Goal: Information Seeking & Learning: Learn about a topic

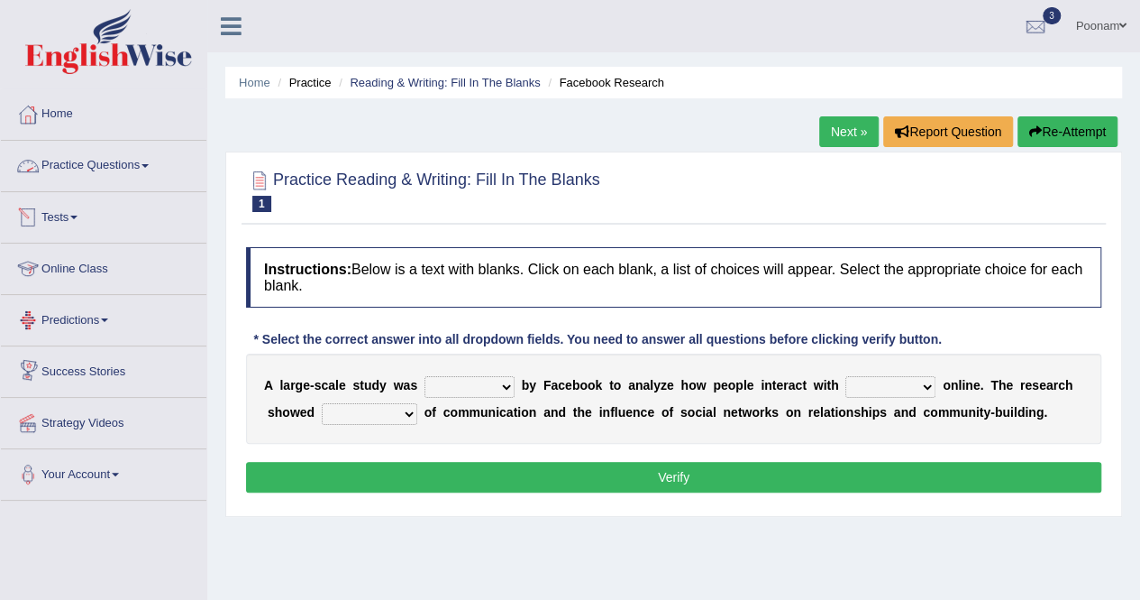
drag, startPoint x: 0, startPoint y: 0, endPoint x: 78, endPoint y: 172, distance: 189.2
click at [78, 172] on link "Practice Questions" at bounding box center [104, 163] width 206 height 45
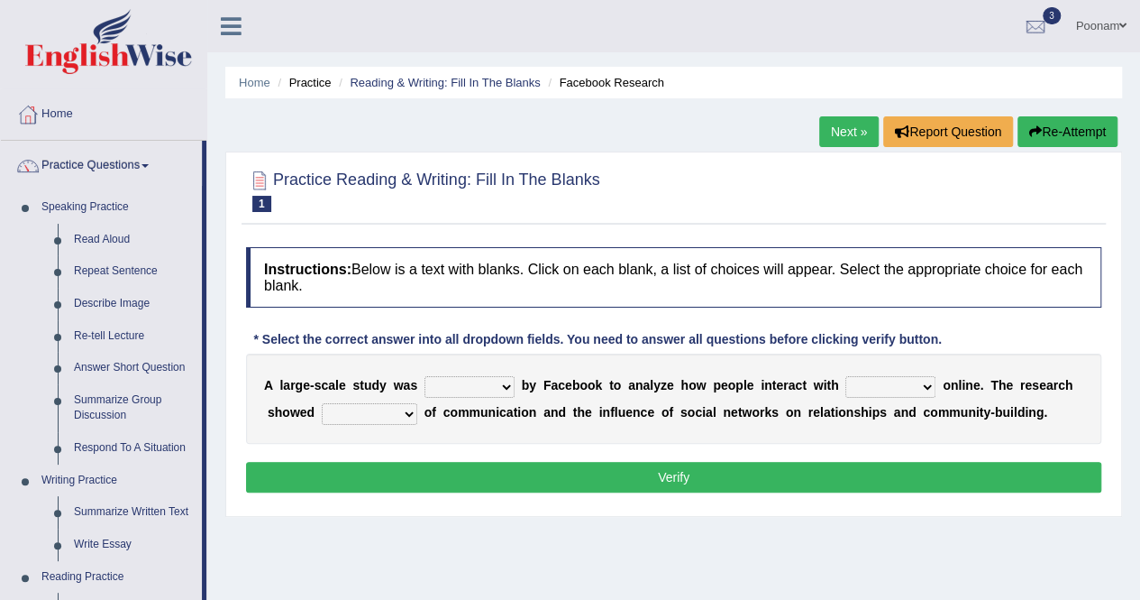
scroll to position [525, 0]
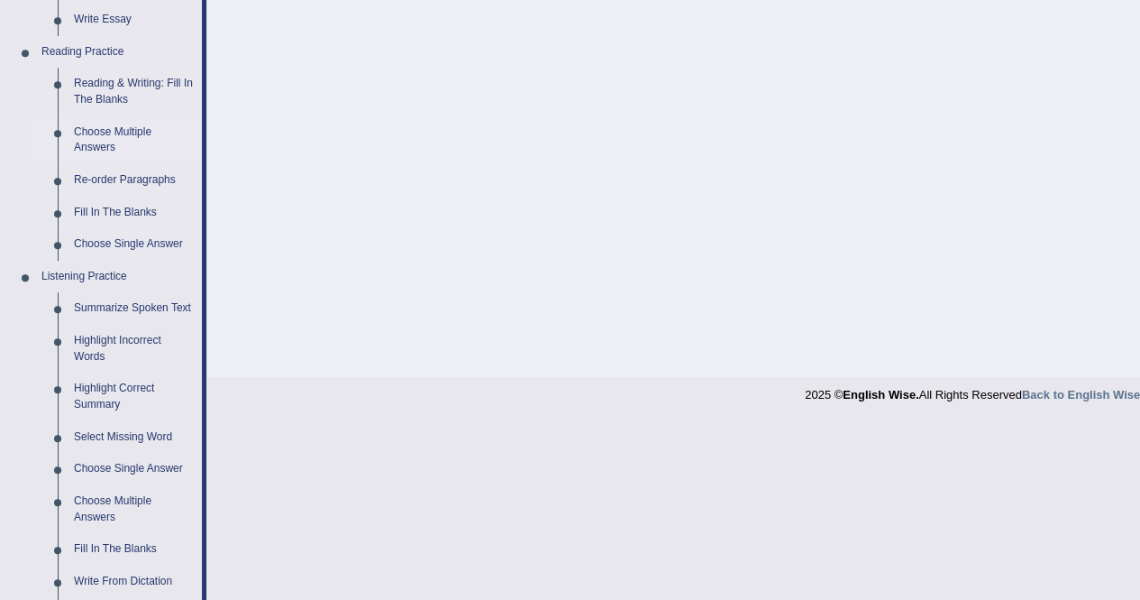
click at [108, 136] on link "Choose Multiple Answers" at bounding box center [134, 140] width 136 height 48
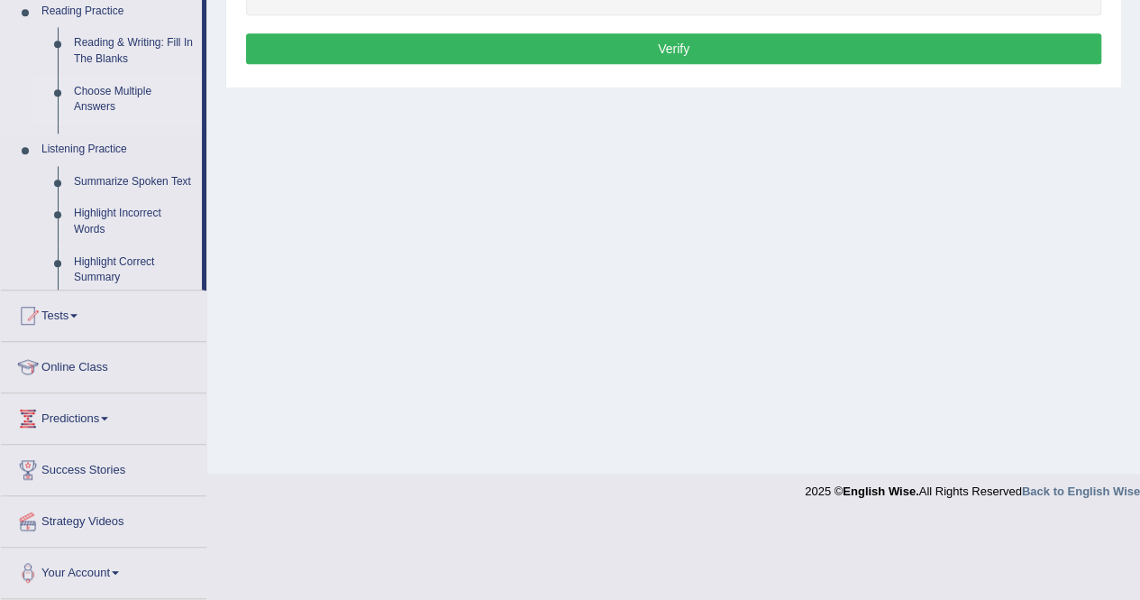
click at [108, 136] on ul "Speaking Practice Read Aloud Repeat Sentence Describe Image Re-tell Lecture Ans…" at bounding box center [101, 26] width 201 height 527
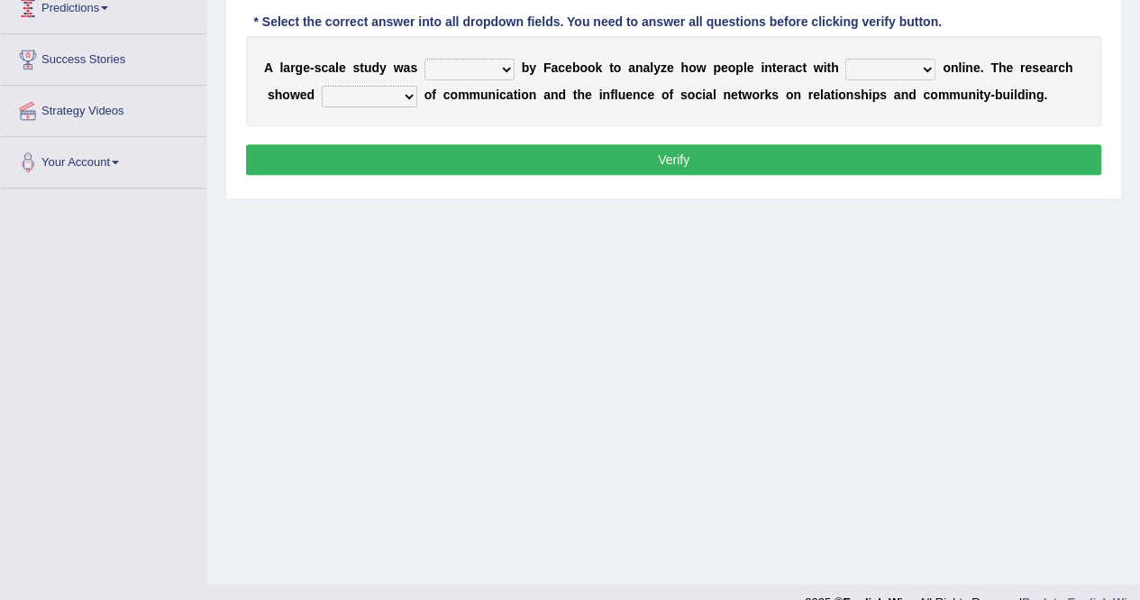
scroll to position [346, 0]
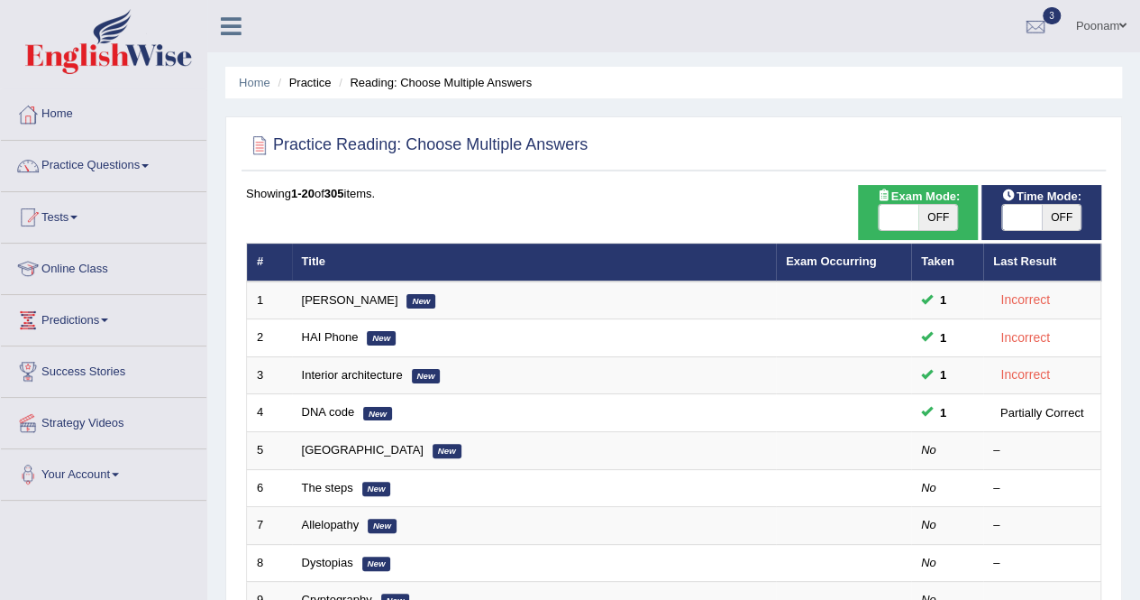
click at [82, 267] on link "Online Class" at bounding box center [104, 265] width 206 height 45
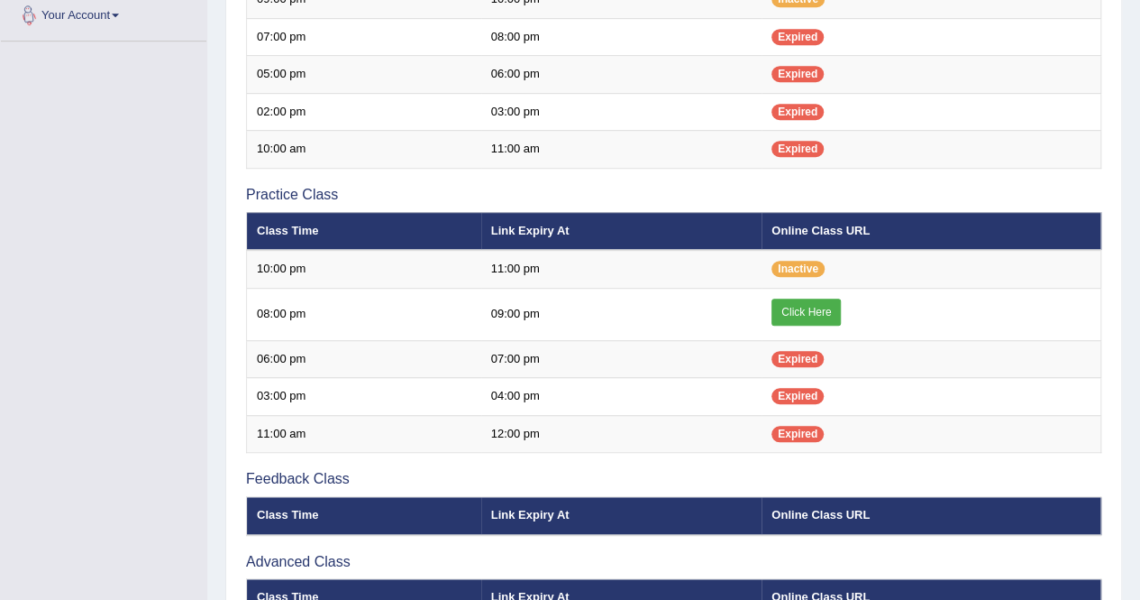
scroll to position [505, 0]
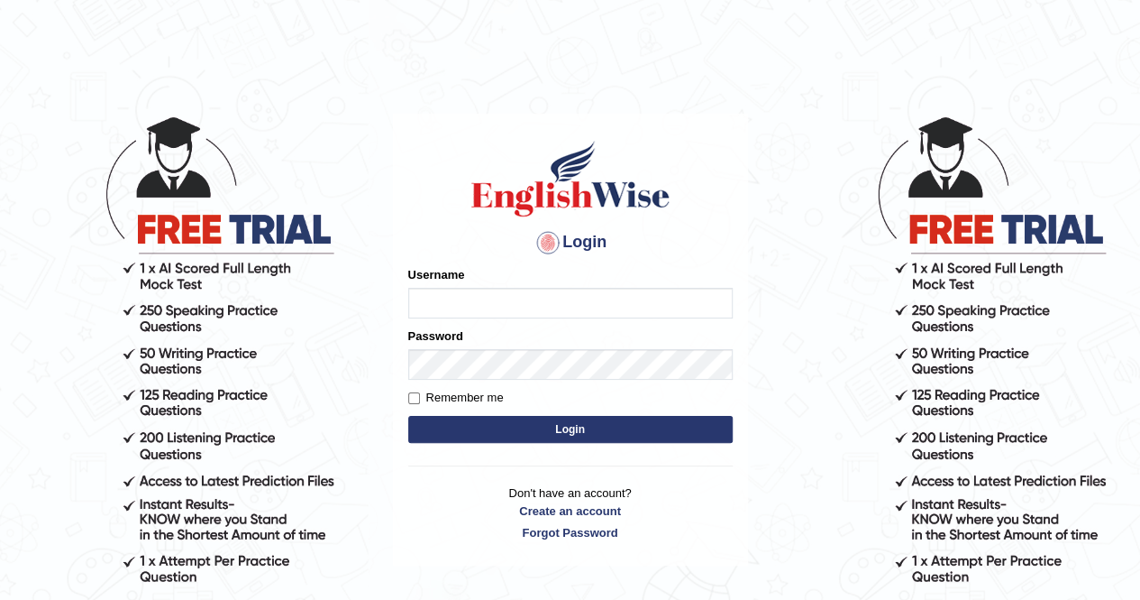
click at [538, 414] on form "Please fix the following errors: Username Password Remember me Login" at bounding box center [570, 356] width 325 height 181
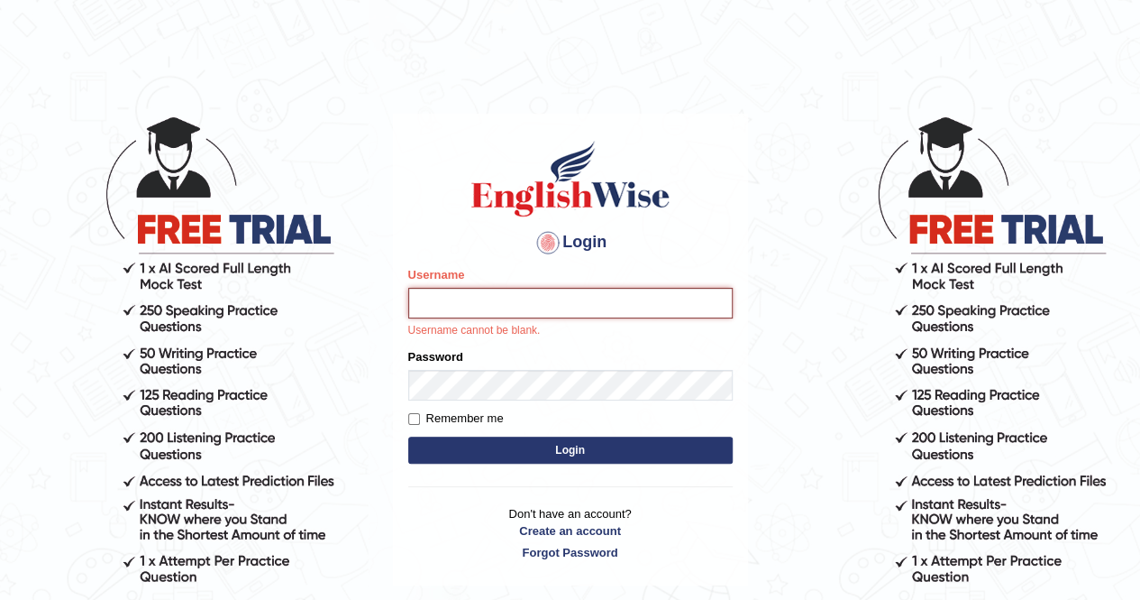
type input "poonam7777"
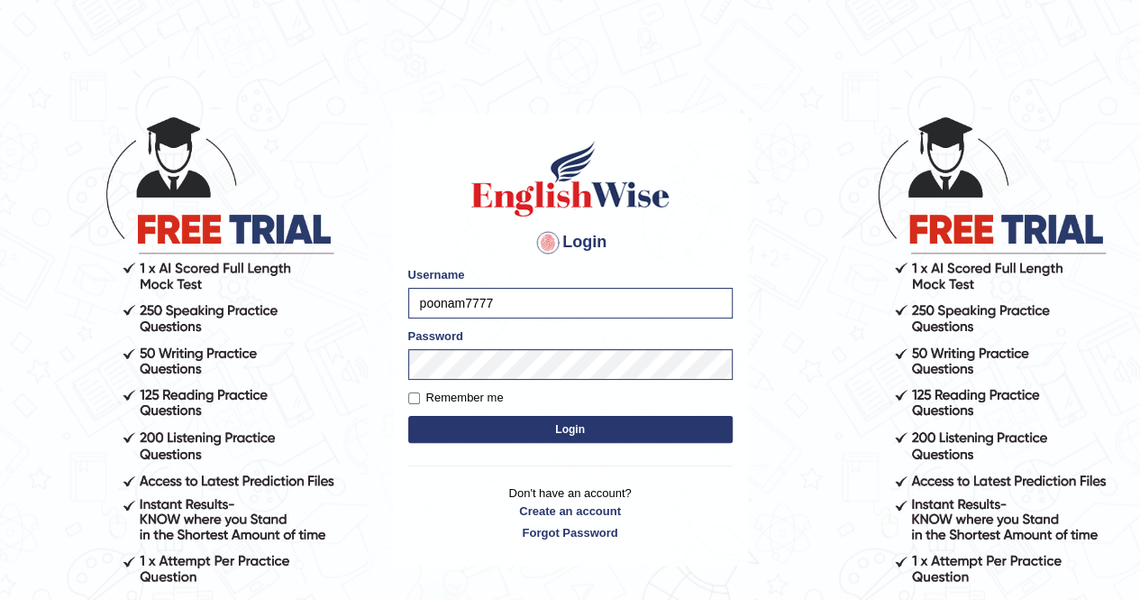
click at [545, 422] on button "Login" at bounding box center [570, 429] width 325 height 27
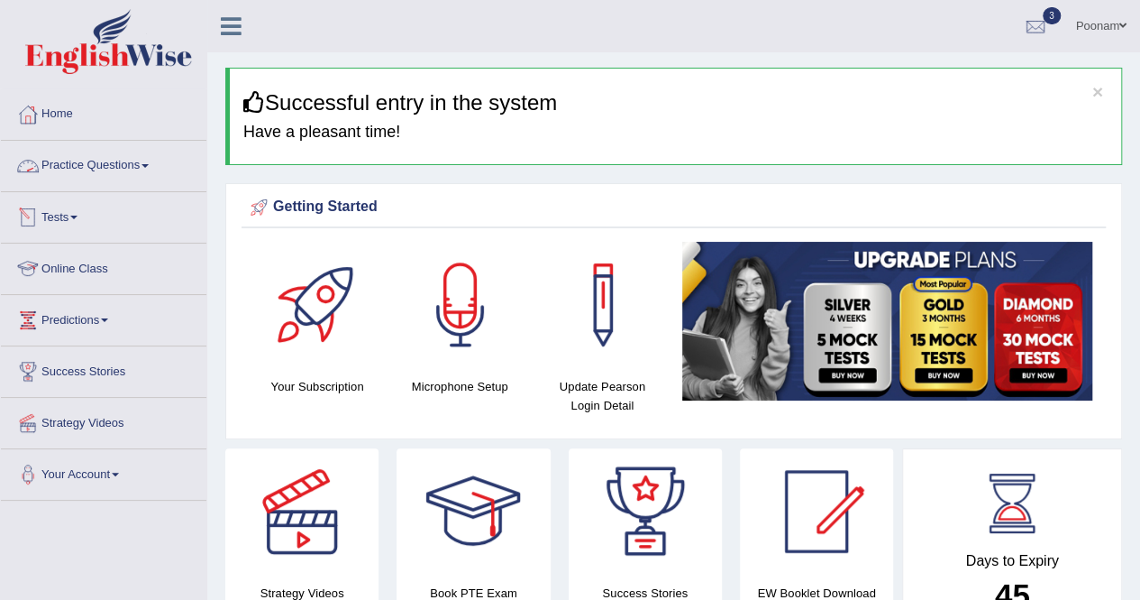
click at [70, 261] on link "Online Class" at bounding box center [104, 265] width 206 height 45
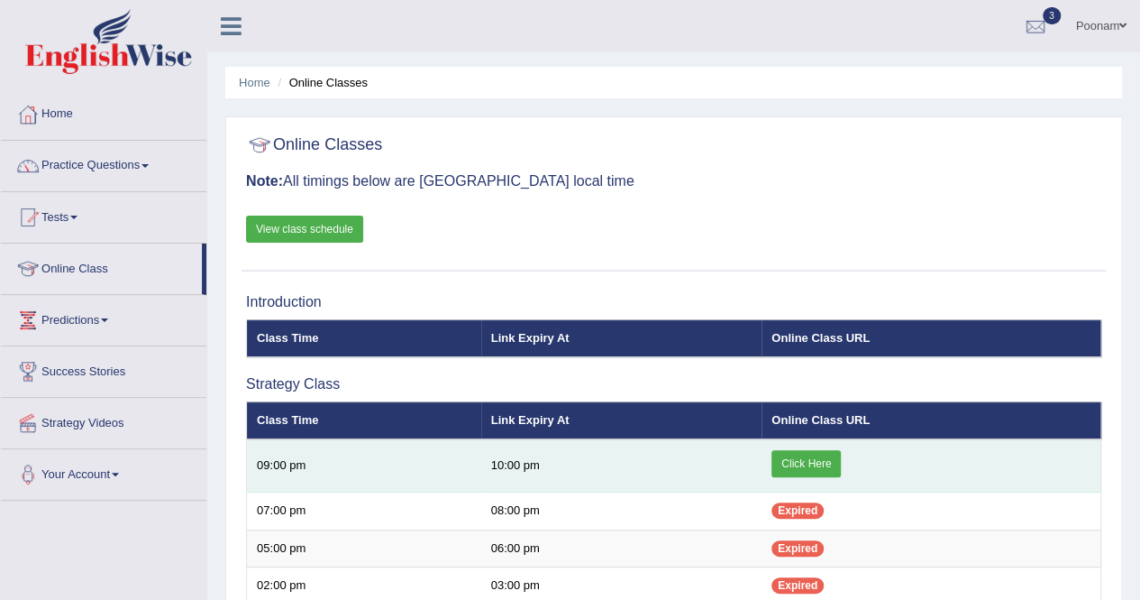
click at [821, 464] on link "Click Here" at bounding box center [806, 463] width 69 height 27
